Goal: Task Accomplishment & Management: Complete application form

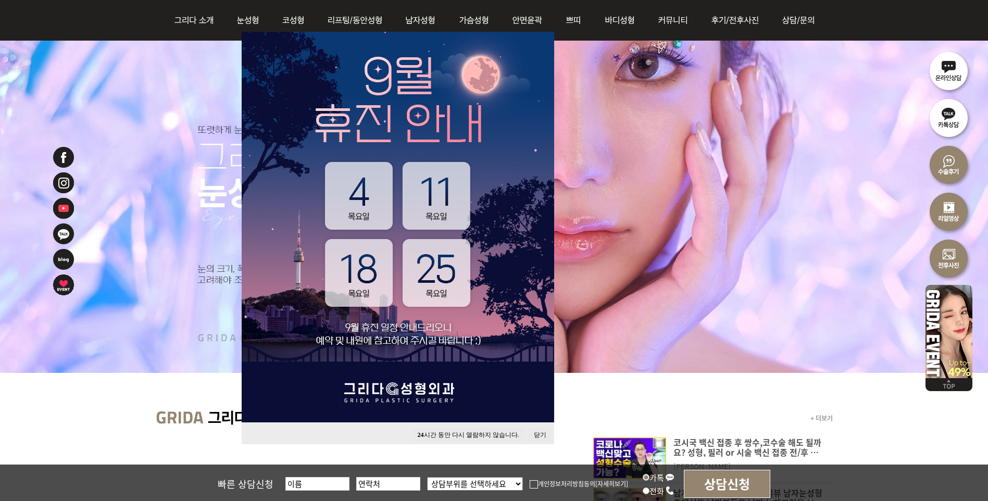
scroll to position [208, 0]
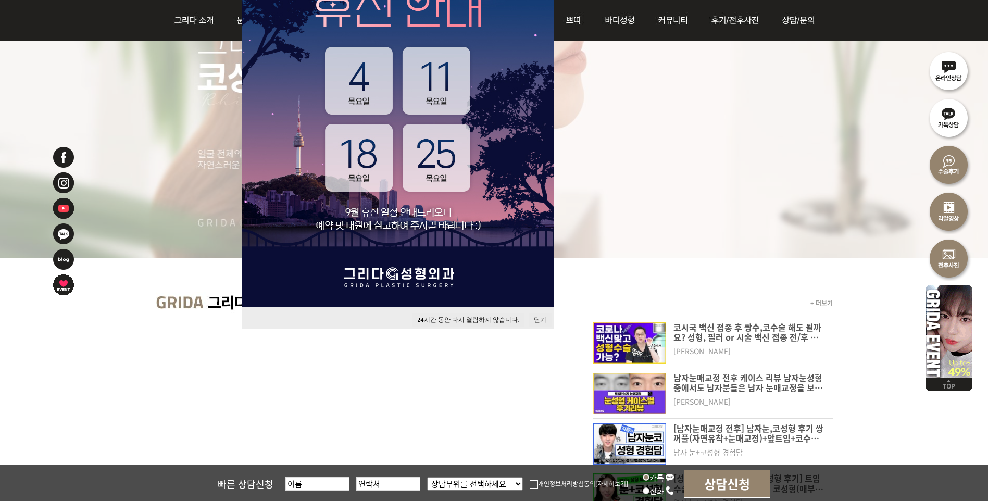
drag, startPoint x: 298, startPoint y: 490, endPoint x: 320, endPoint y: 479, distance: 24.2
click at [300, 489] on input "text" at bounding box center [317, 484] width 64 height 14
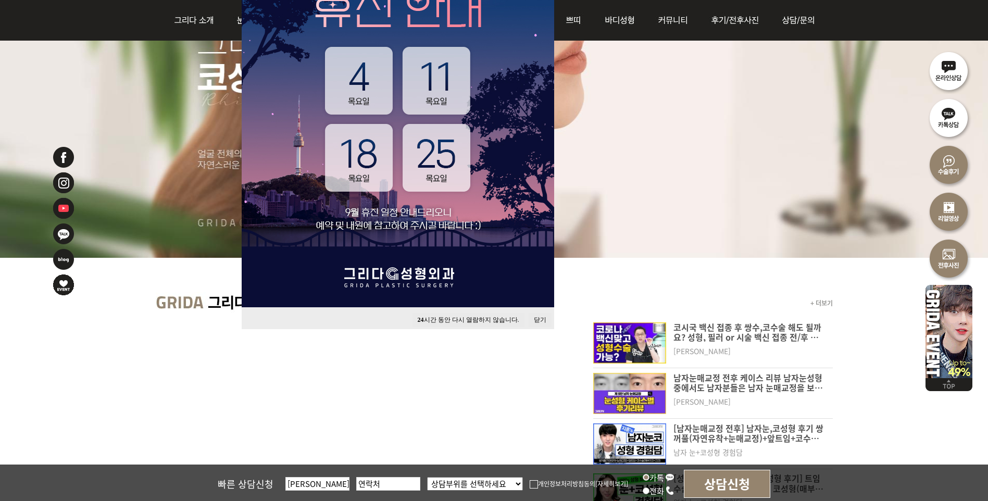
type input "[PERSON_NAME]"
paste input "01072062042"
type input "01072062042"
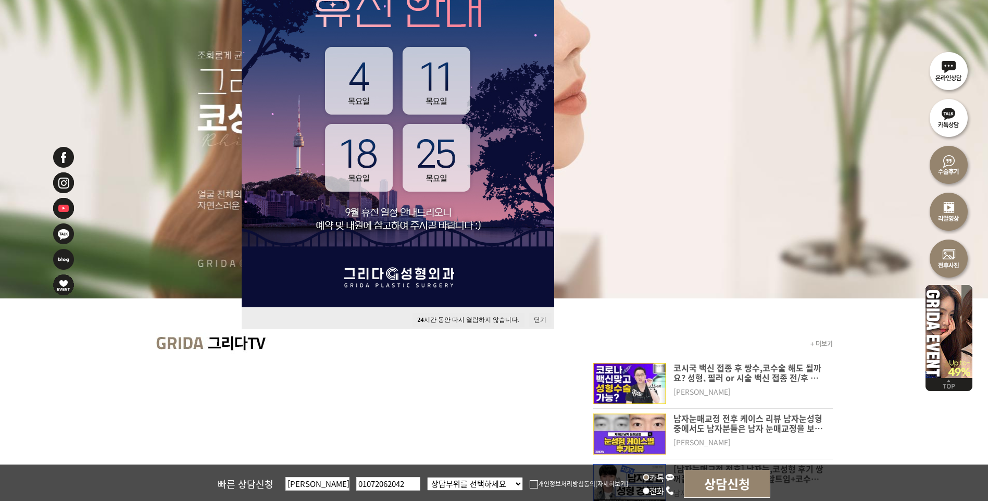
scroll to position [0, 0]
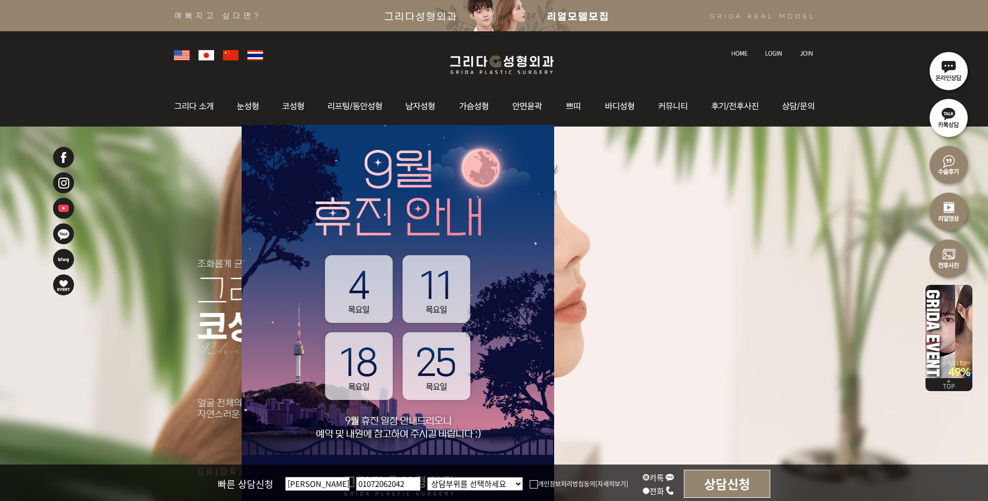
click at [467, 484] on select "상담부위를 선택하세요 눈 코 동안/리프팅 가슴성형 안면윤곽 피부/쁘띠 바디성형" at bounding box center [475, 484] width 96 height 14
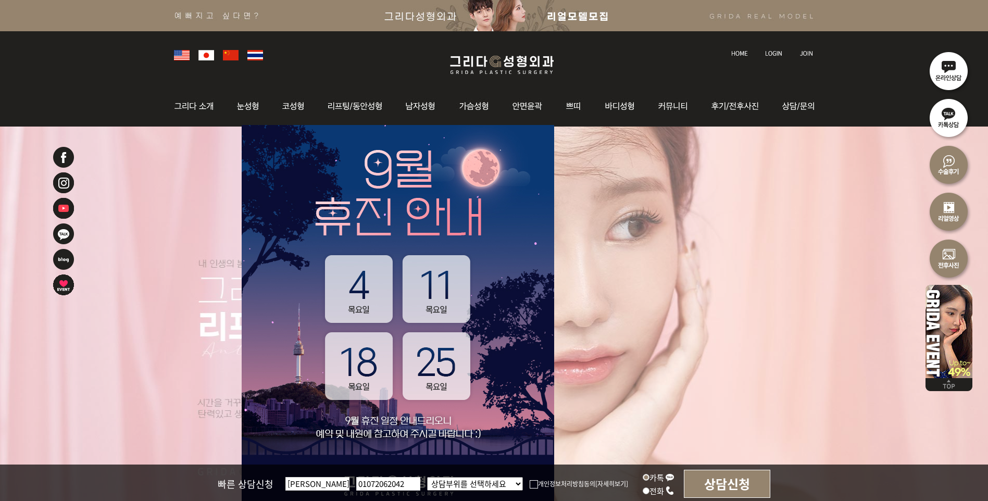
select select "코"
click at [427, 477] on select "상담부위를 선택하세요 눈 코 동안/리프팅 가슴성형 안면윤곽 피부/쁘띠 바디성형" at bounding box center [475, 484] width 96 height 14
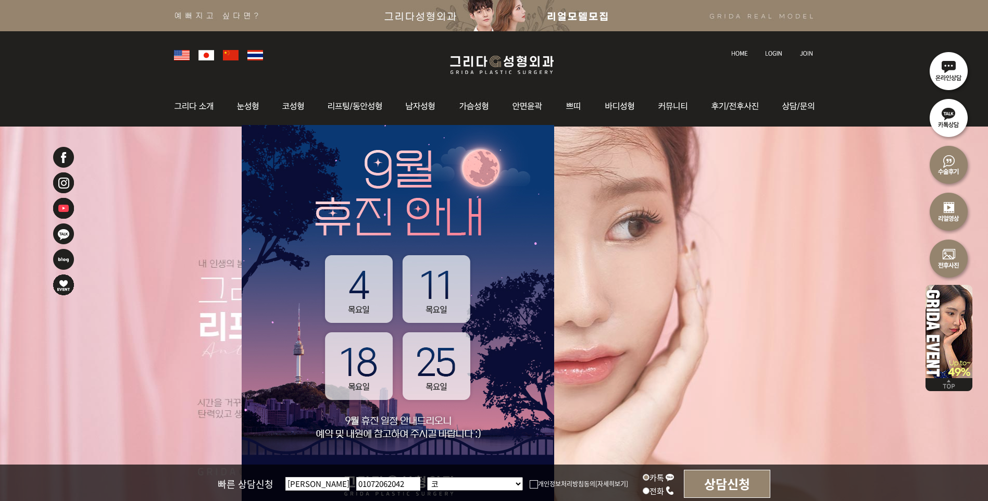
click at [534, 485] on img at bounding box center [534, 484] width 8 height 8
click at [0, 0] on input "개인정보처리방침동의" at bounding box center [0, 0] width 0 height 0
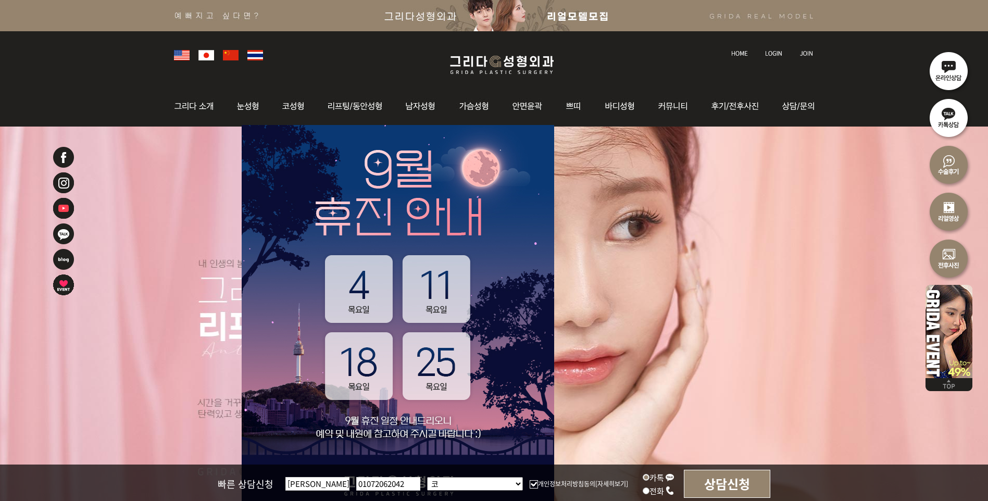
click at [721, 488] on input "상담신청" at bounding box center [727, 484] width 86 height 28
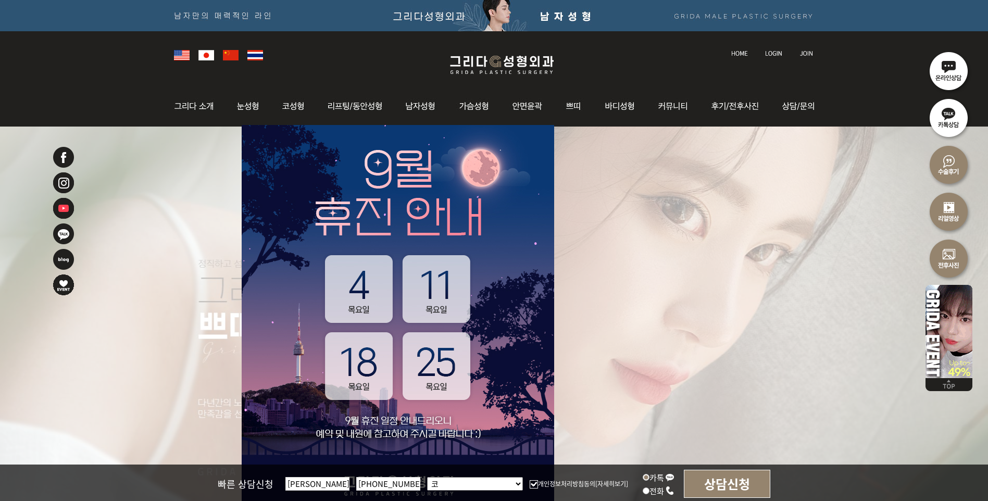
type input "[PHONE_NUMBER]"
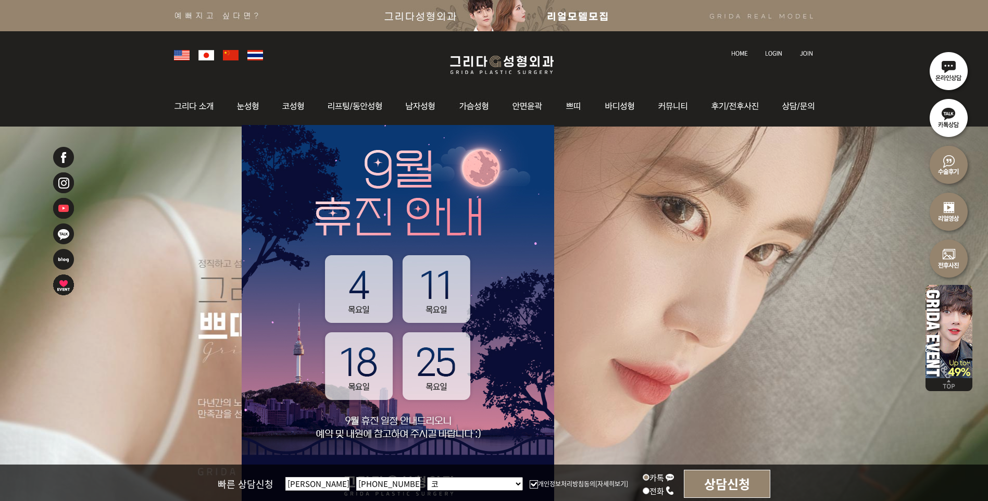
drag, startPoint x: 729, startPoint y: 488, endPoint x: 651, endPoint y: 492, distance: 78.3
click at [651, 492] on div "빠른 상담신청 [PERSON_NAME] [PHONE_NUMBER] 상담부위를 선택하세요 눈 코 동안/리프팅 가슴성형 안면윤곽 피부/쁘띠 바디성…" at bounding box center [494, 484] width 988 height 38
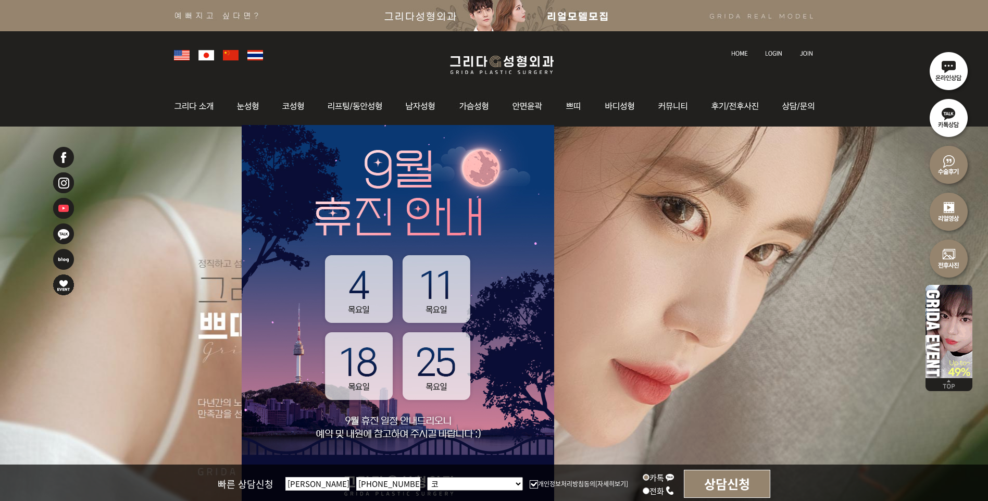
click at [646, 491] on input "전화" at bounding box center [646, 491] width 7 height 7
radio input "true"
click at [725, 487] on input "상담신청" at bounding box center [727, 484] width 86 height 28
